Goal: Use online tool/utility: Utilize a website feature to perform a specific function

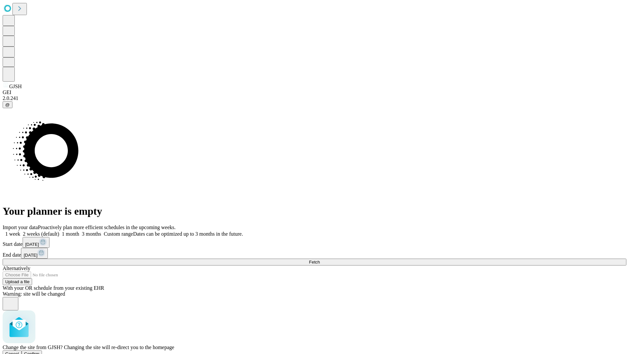
click at [40, 351] on span "Confirm" at bounding box center [31, 353] width 15 height 5
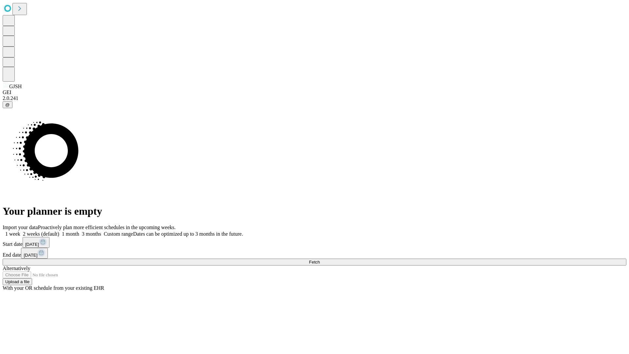
click at [59, 231] on label "2 weeks (default)" at bounding box center [39, 234] width 39 height 6
click at [320, 260] on span "Fetch" at bounding box center [314, 262] width 11 height 5
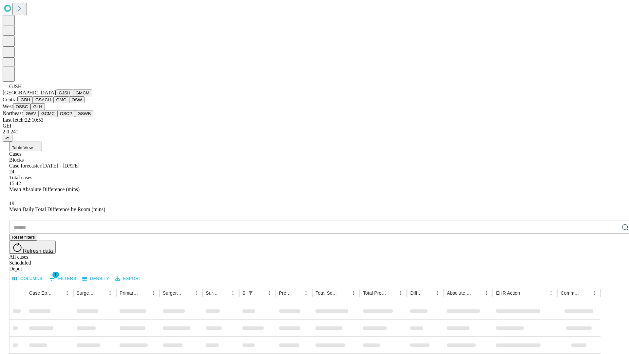
click at [73, 96] on button "GMCM" at bounding box center [82, 92] width 19 height 7
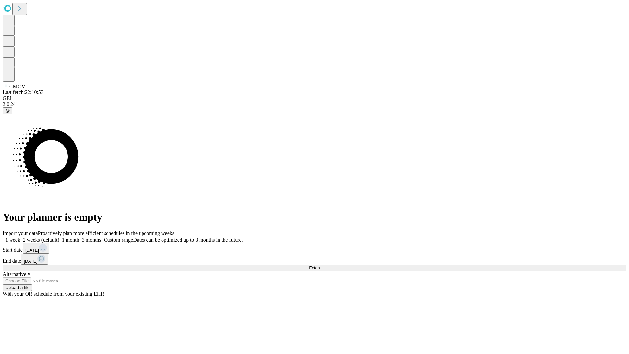
click at [320, 265] on span "Fetch" at bounding box center [314, 267] width 11 height 5
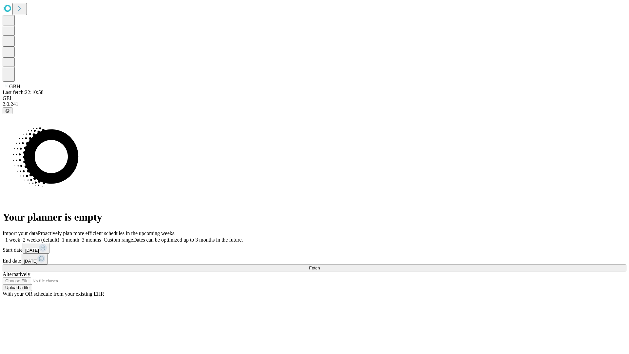
click at [59, 237] on label "2 weeks (default)" at bounding box center [39, 240] width 39 height 6
click at [320, 265] on span "Fetch" at bounding box center [314, 267] width 11 height 5
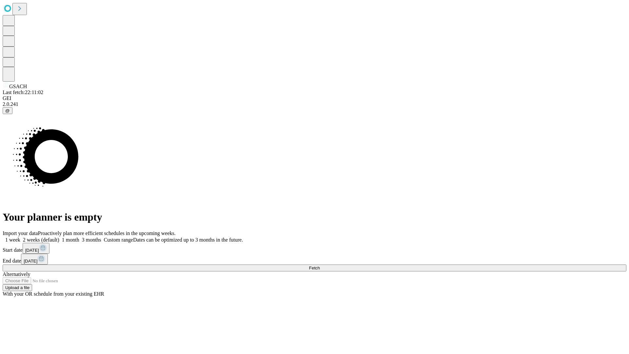
click at [59, 237] on label "2 weeks (default)" at bounding box center [39, 240] width 39 height 6
click at [320, 265] on span "Fetch" at bounding box center [314, 267] width 11 height 5
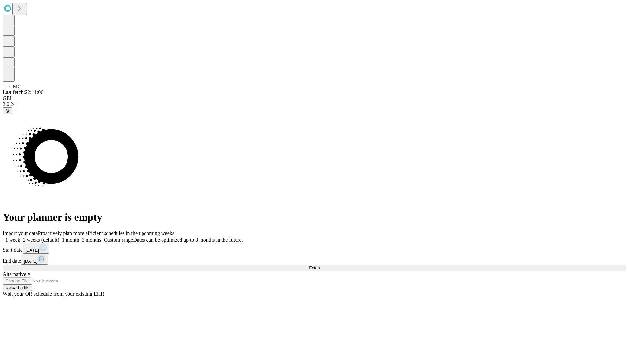
click at [320, 265] on span "Fetch" at bounding box center [314, 267] width 11 height 5
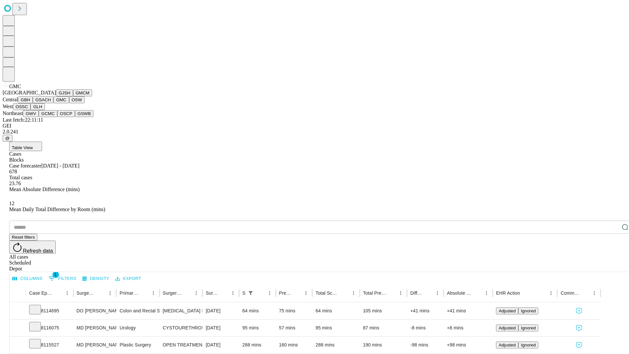
click at [69, 103] on button "OSW" at bounding box center [77, 99] width 16 height 7
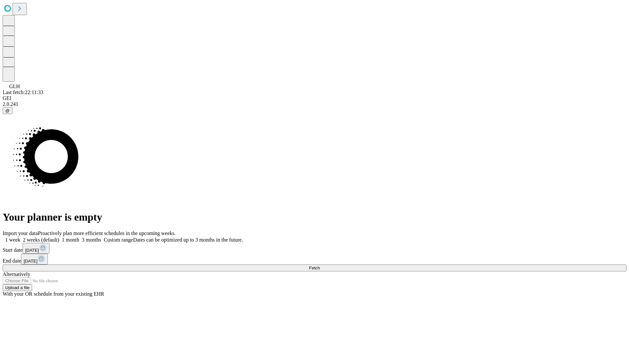
click at [320, 265] on span "Fetch" at bounding box center [314, 267] width 11 height 5
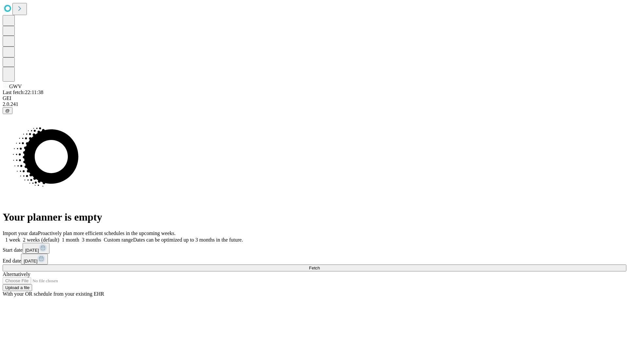
click at [320, 265] on span "Fetch" at bounding box center [314, 267] width 11 height 5
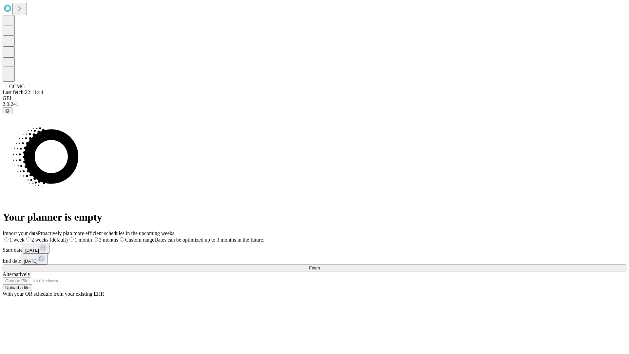
click at [68, 237] on label "2 weeks (default)" at bounding box center [46, 240] width 43 height 6
click at [320, 265] on span "Fetch" at bounding box center [314, 267] width 11 height 5
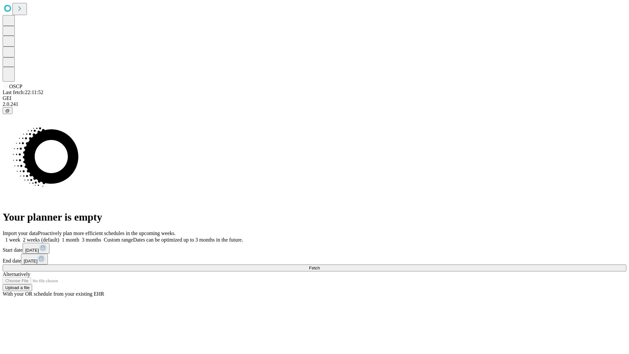
click at [320, 265] on span "Fetch" at bounding box center [314, 267] width 11 height 5
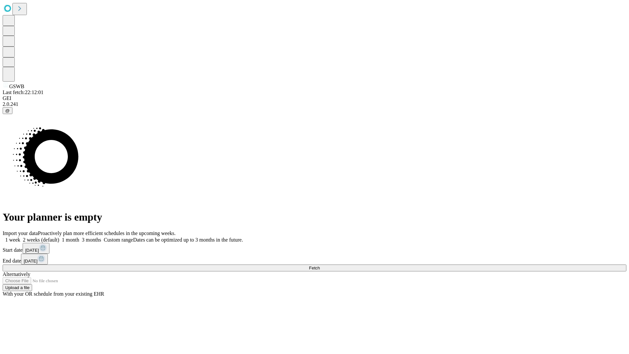
click at [59, 237] on label "2 weeks (default)" at bounding box center [39, 240] width 39 height 6
click at [320, 265] on span "Fetch" at bounding box center [314, 267] width 11 height 5
